Goal: Task Accomplishment & Management: Manage account settings

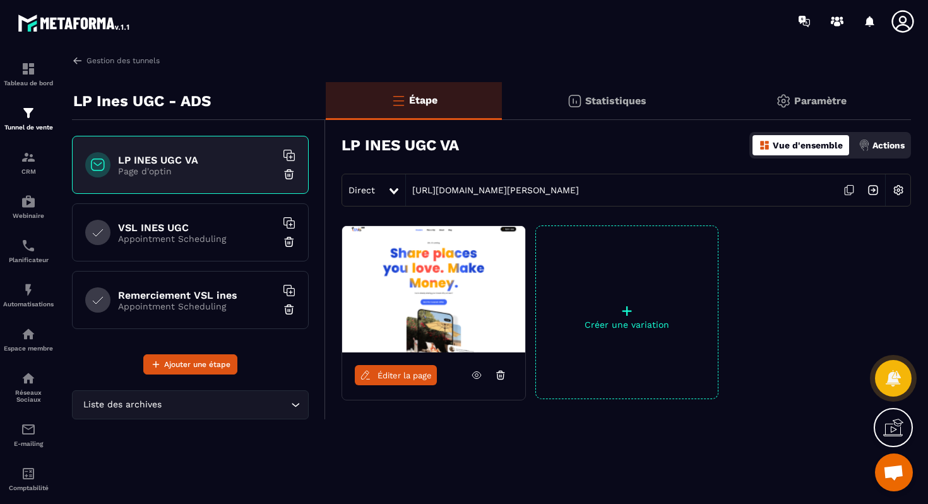
click at [873, 190] on img at bounding box center [873, 190] width 24 height 24
click at [32, 164] on img at bounding box center [28, 157] width 15 height 15
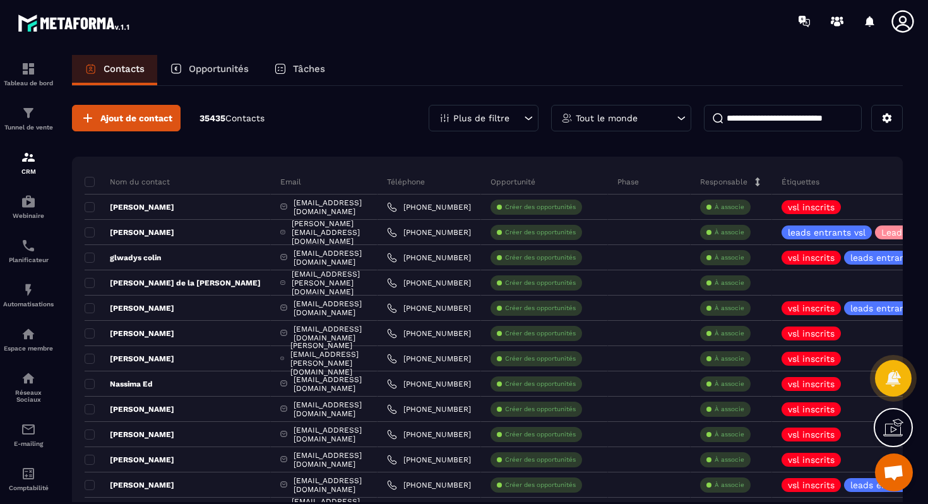
click at [203, 68] on p "Opportunités" at bounding box center [219, 68] width 60 height 11
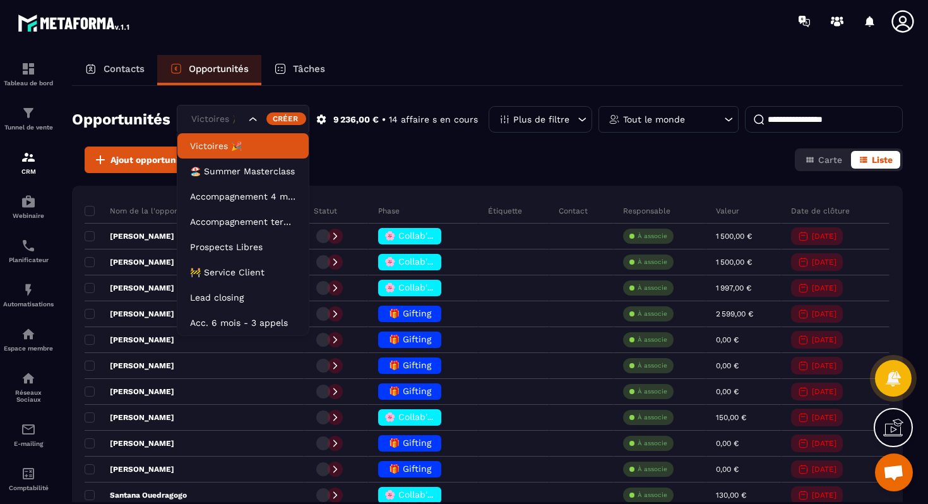
click at [232, 117] on div "Victoires 🎉" at bounding box center [217, 119] width 60 height 14
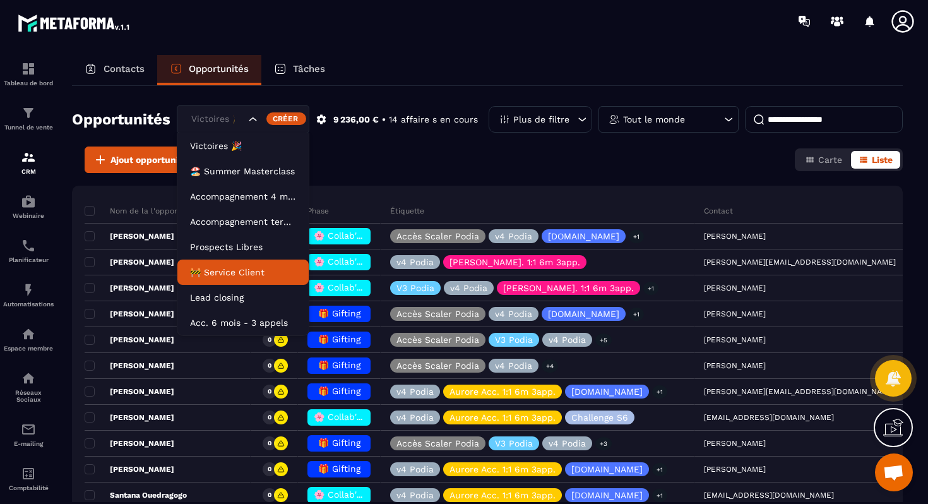
click at [234, 266] on p "🚧 Service Client" at bounding box center [243, 272] width 106 height 13
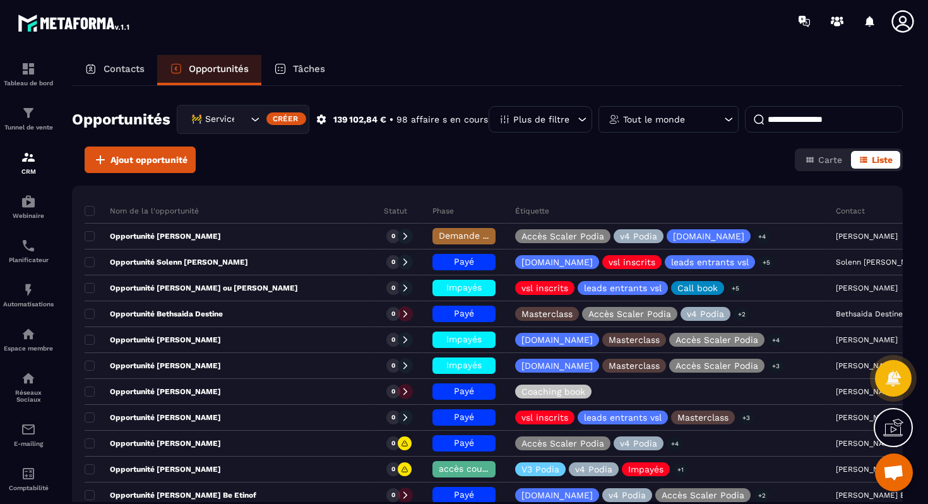
click at [681, 126] on div "Tout le monde" at bounding box center [669, 119] width 140 height 27
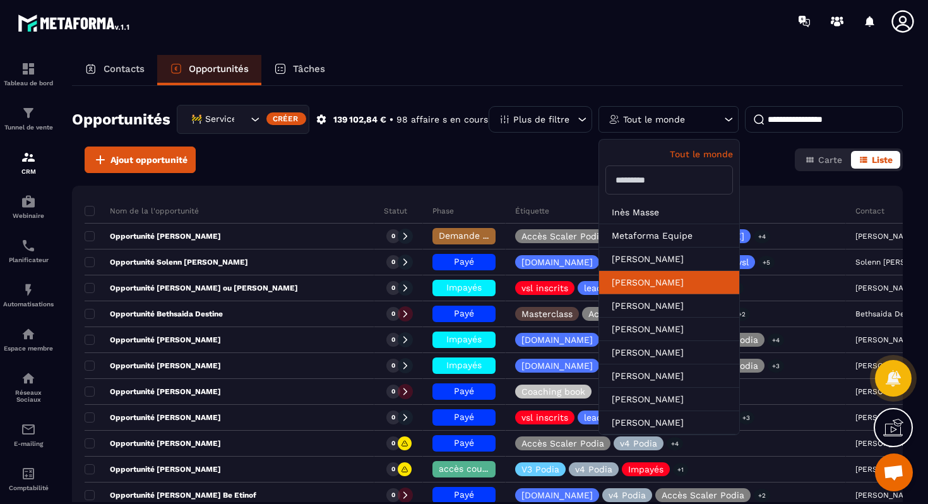
click at [667, 294] on li "[PERSON_NAME]" at bounding box center [669, 305] width 140 height 23
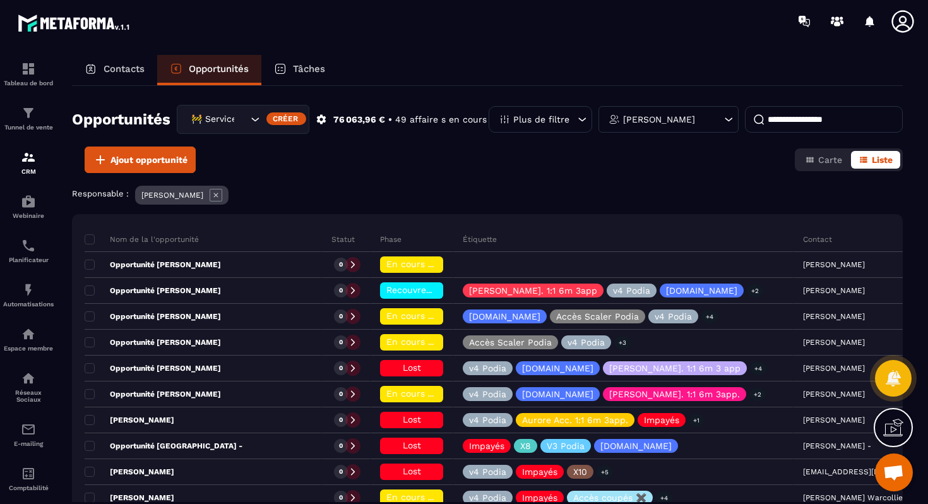
click at [802, 119] on input at bounding box center [824, 119] width 158 height 27
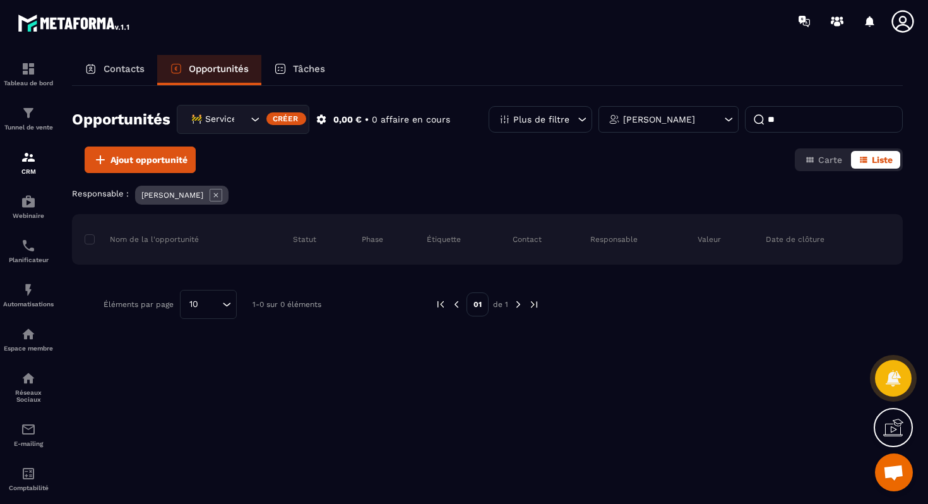
type input "*"
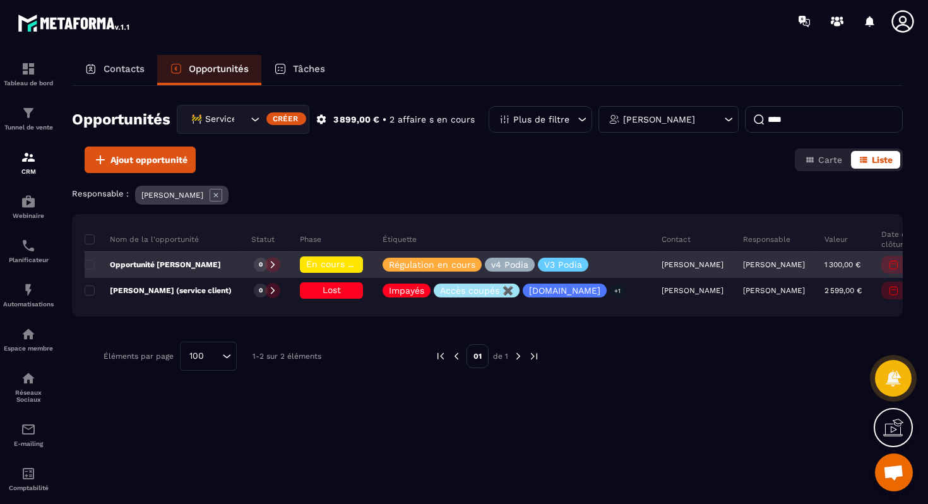
type input "****"
click at [210, 262] on p "Opportunité [PERSON_NAME]" at bounding box center [153, 264] width 136 height 10
